Goal: Transaction & Acquisition: Purchase product/service

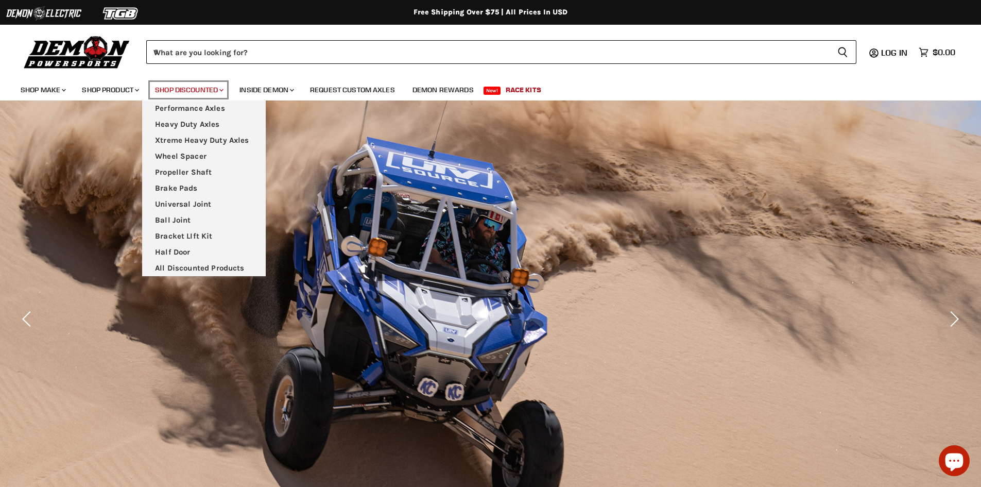
click at [186, 94] on link "Shop Discounted Chevron down icon" at bounding box center [188, 89] width 82 height 21
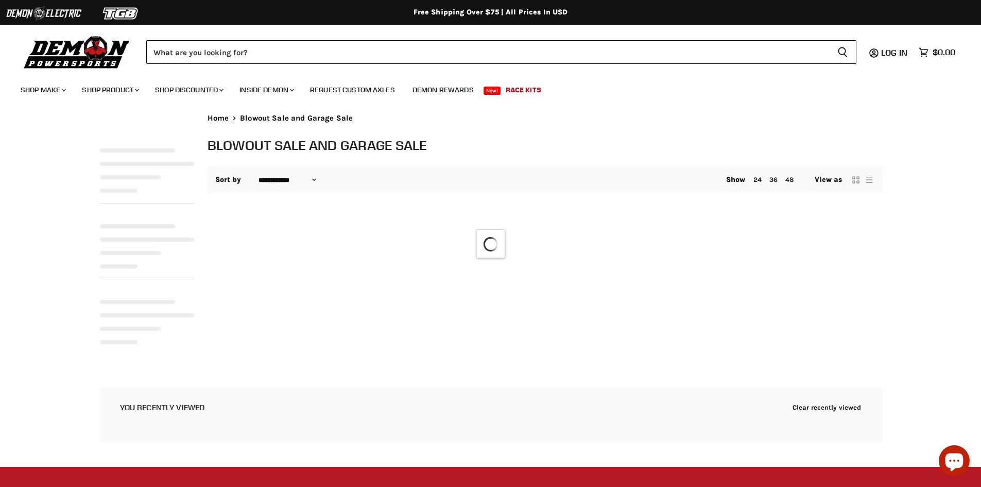
select select "**********"
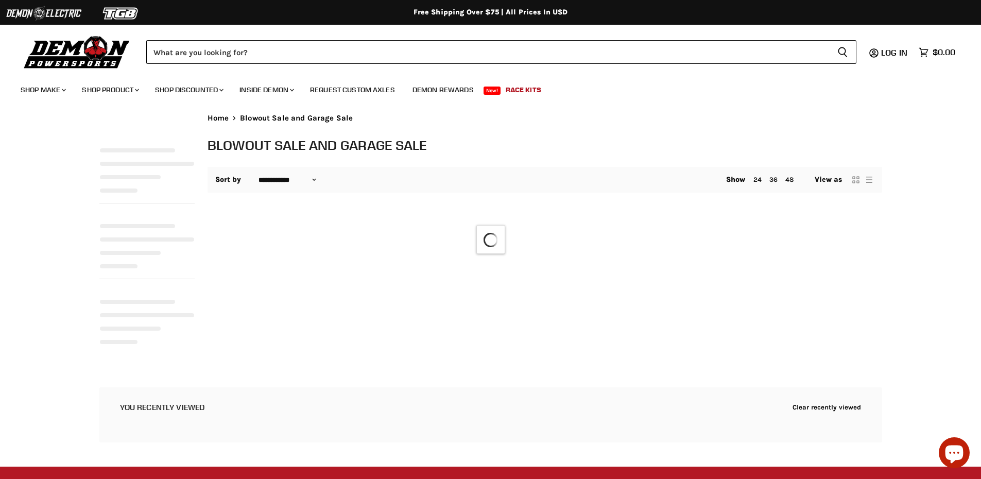
select select "**********"
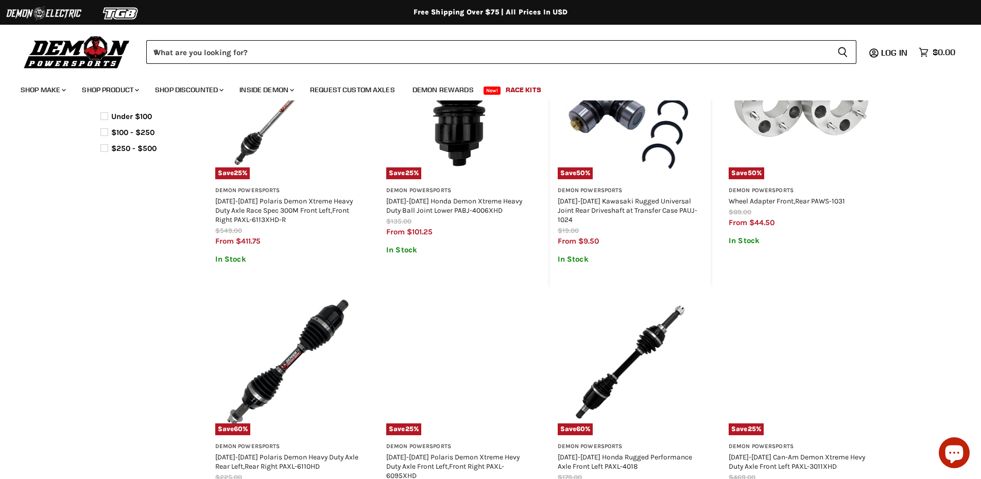
scroll to position [155, 0]
